Goal: Transaction & Acquisition: Purchase product/service

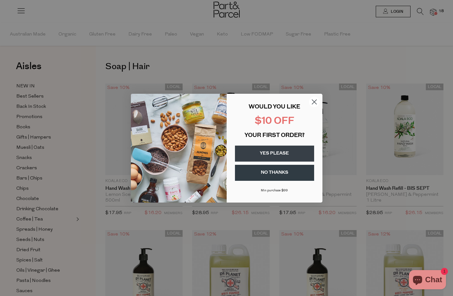
click at [314, 98] on circle "Close dialog" at bounding box center [314, 101] width 11 height 11
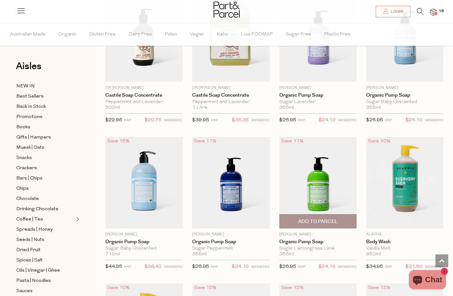
scroll to position [532, 0]
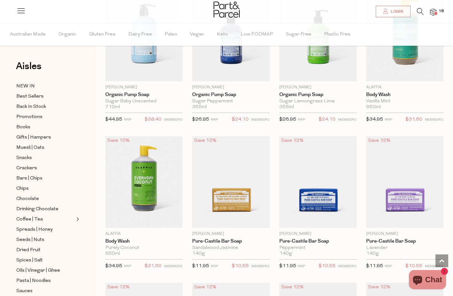
click at [442, 8] on div at bounding box center [226, 10] width 453 height 21
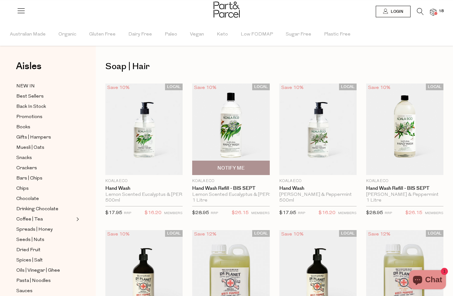
scroll to position [0, 0]
click at [420, 8] on icon at bounding box center [420, 11] width 7 height 7
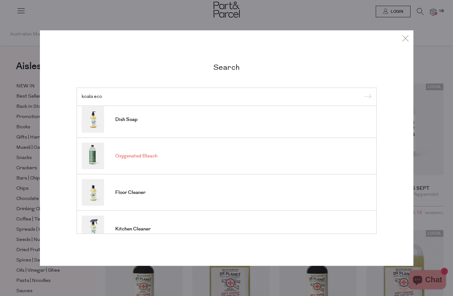
scroll to position [204, 0]
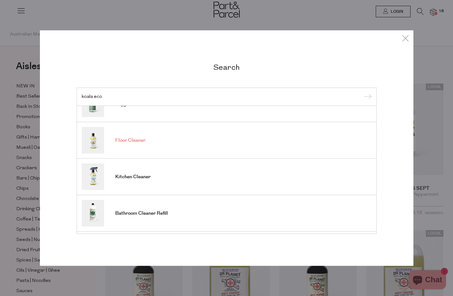
type input "koala eco"
click at [146, 135] on link "Floor Cleaner" at bounding box center [227, 140] width 290 height 27
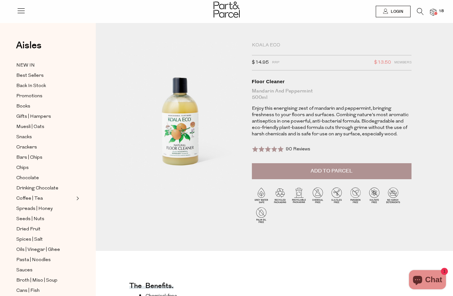
click at [439, 9] on span "18" at bounding box center [441, 11] width 8 height 6
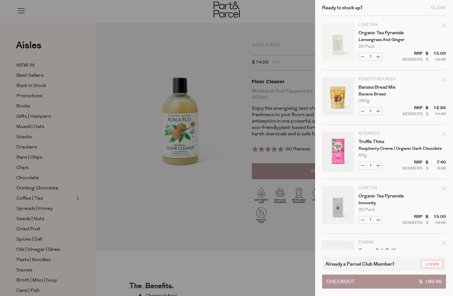
click at [212, 122] on div at bounding box center [226, 148] width 453 height 296
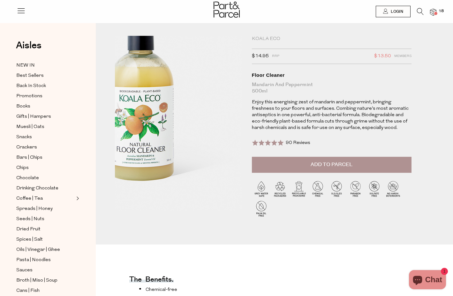
scroll to position [250, 0]
